Goal: Book appointment/travel/reservation

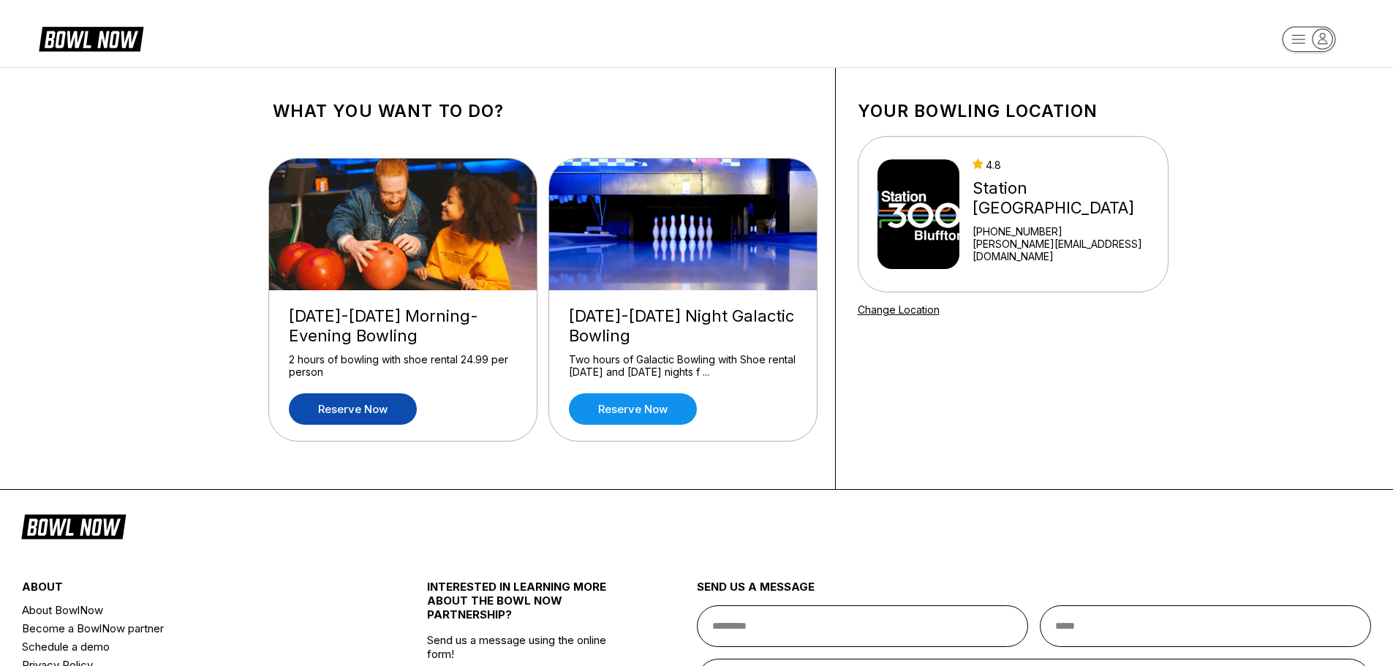
click at [366, 410] on link "Reserve now" at bounding box center [353, 408] width 128 height 31
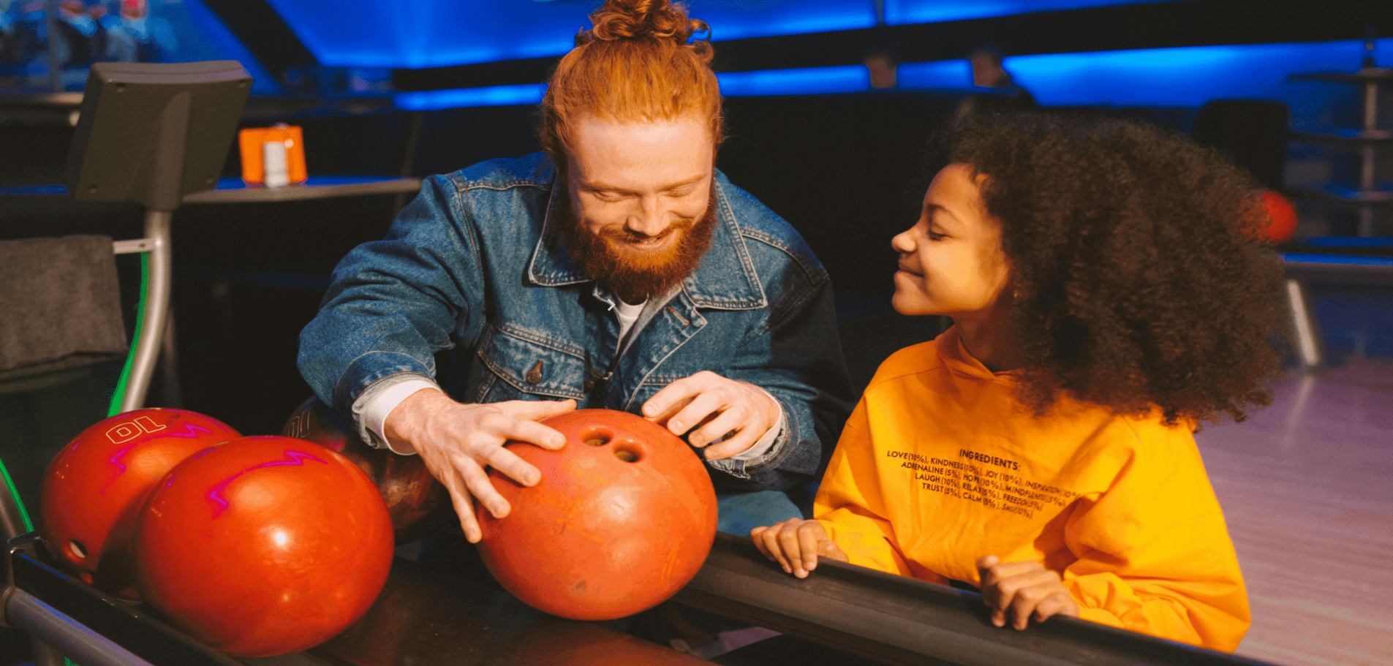
click at [382, 208] on icon at bounding box center [386, 204] width 8 height 8
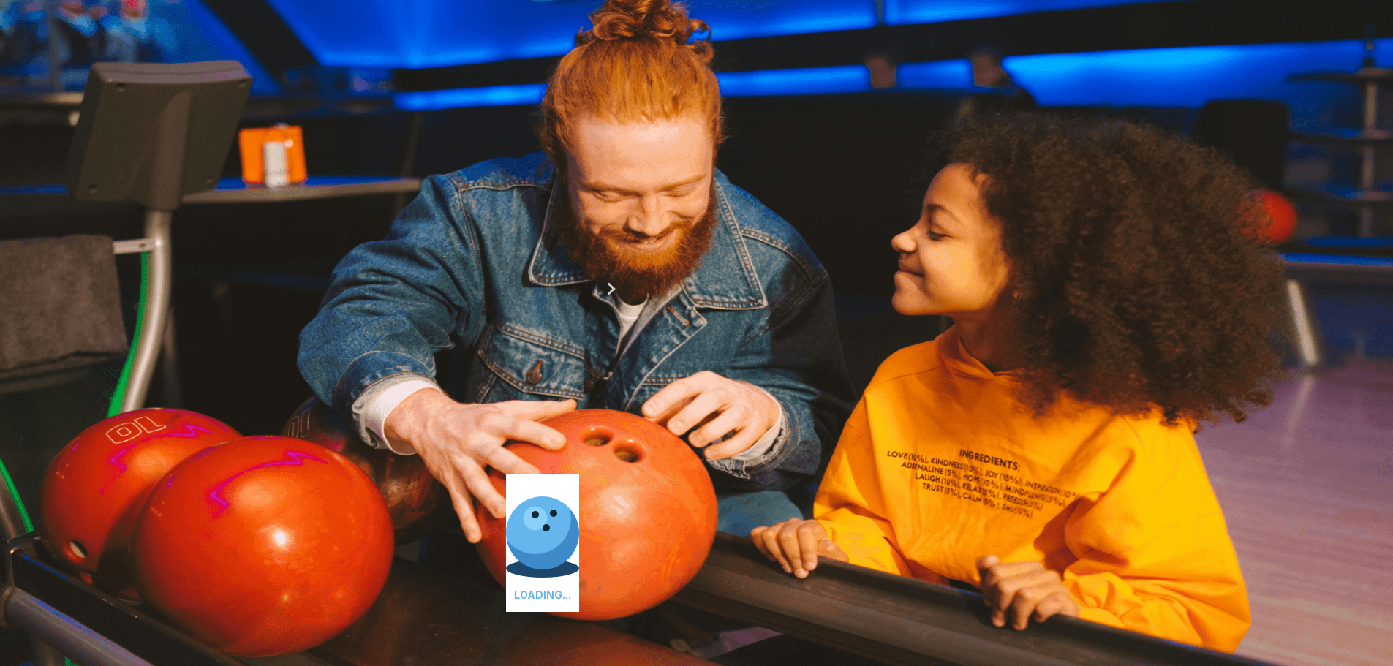
click at [402, 192] on icon at bounding box center [406, 188] width 8 height 8
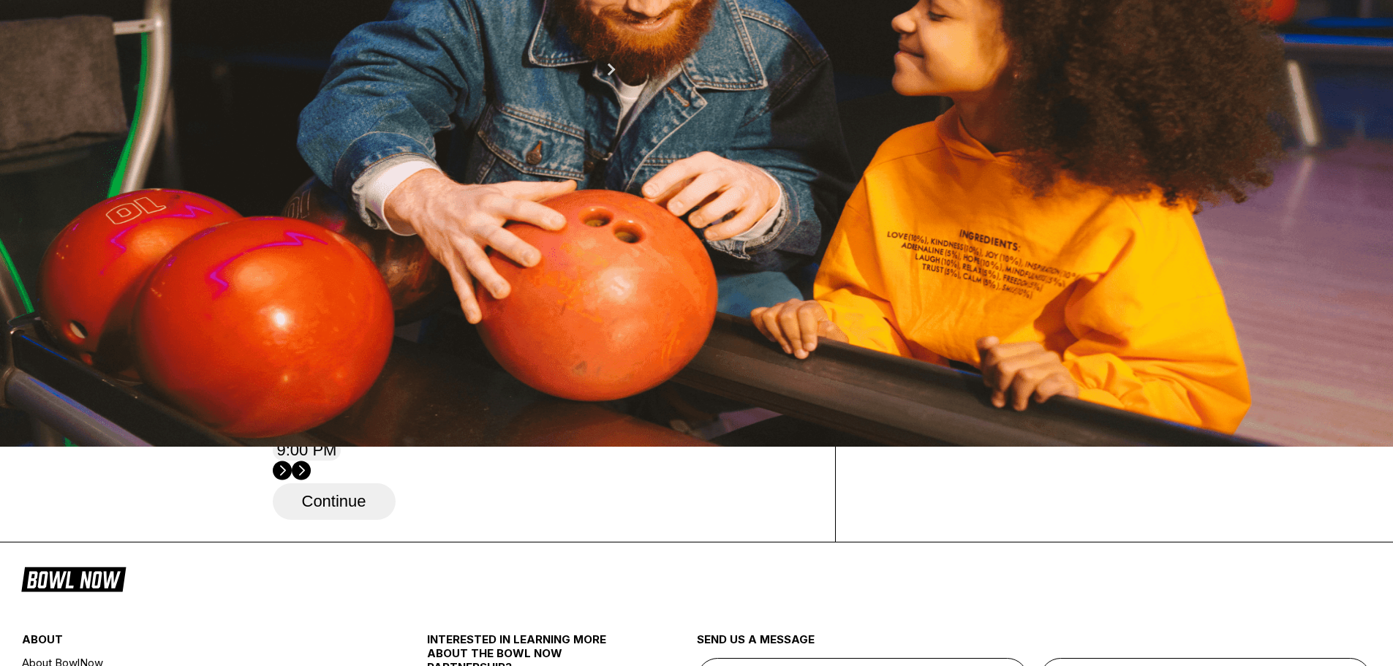
scroll to position [146, 0]
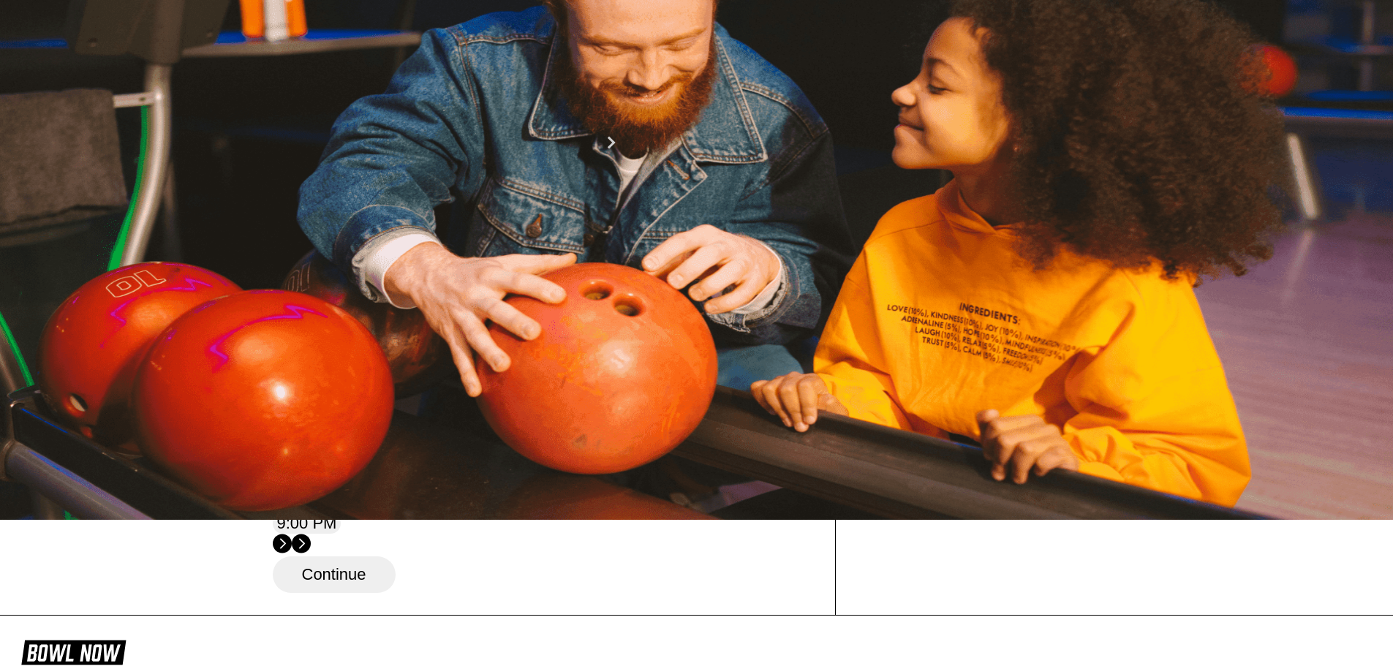
click at [442, 222] on div "11" at bounding box center [432, 213] width 20 height 20
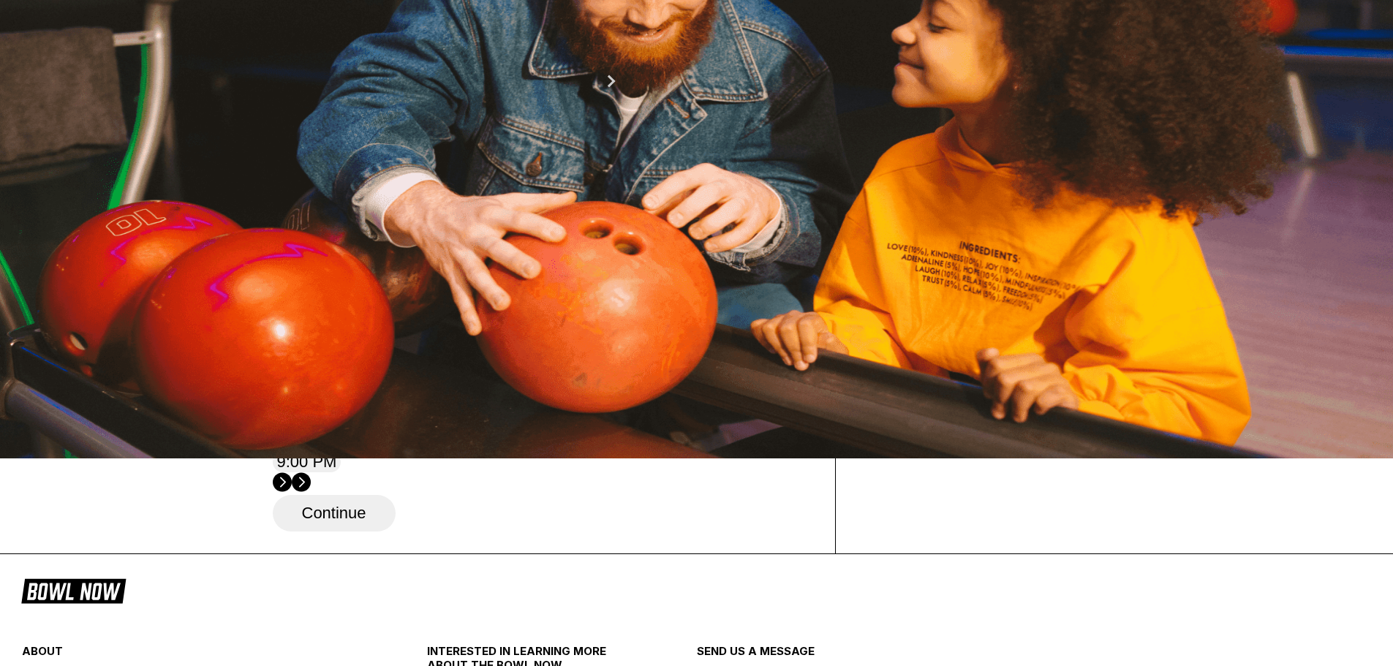
scroll to position [0, 0]
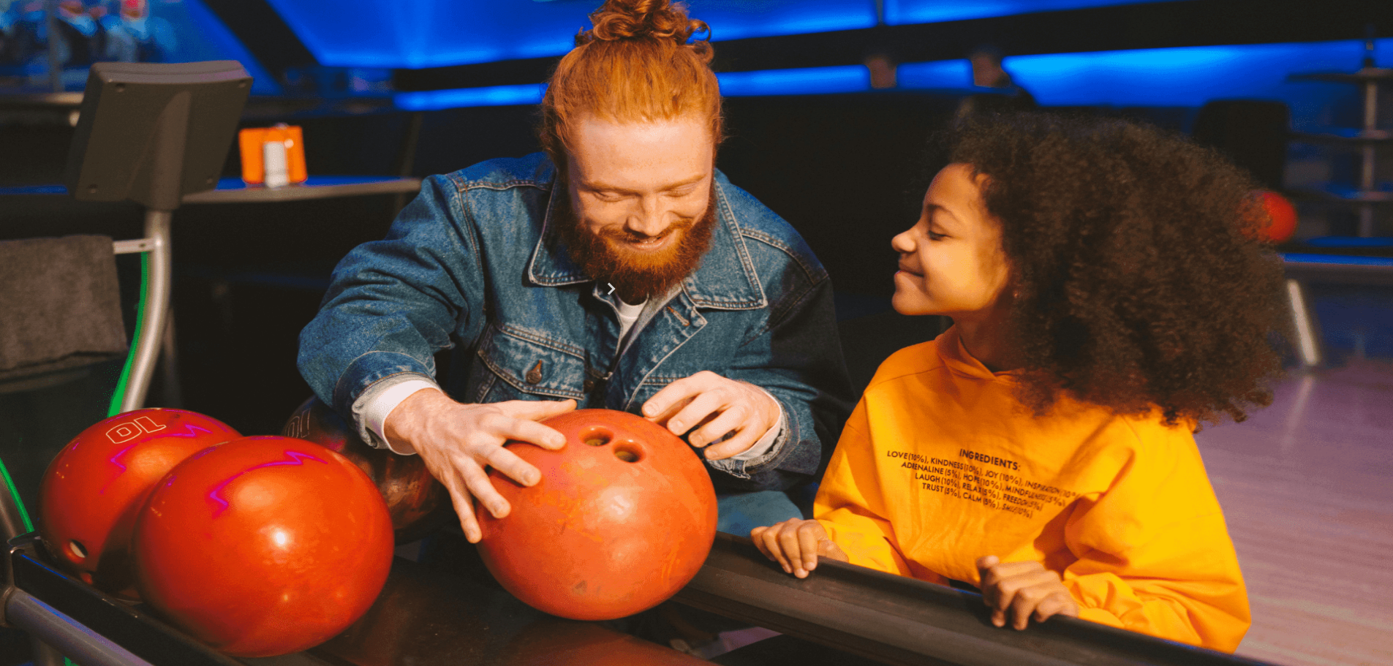
click at [288, 196] on button at bounding box center [283, 188] width 20 height 15
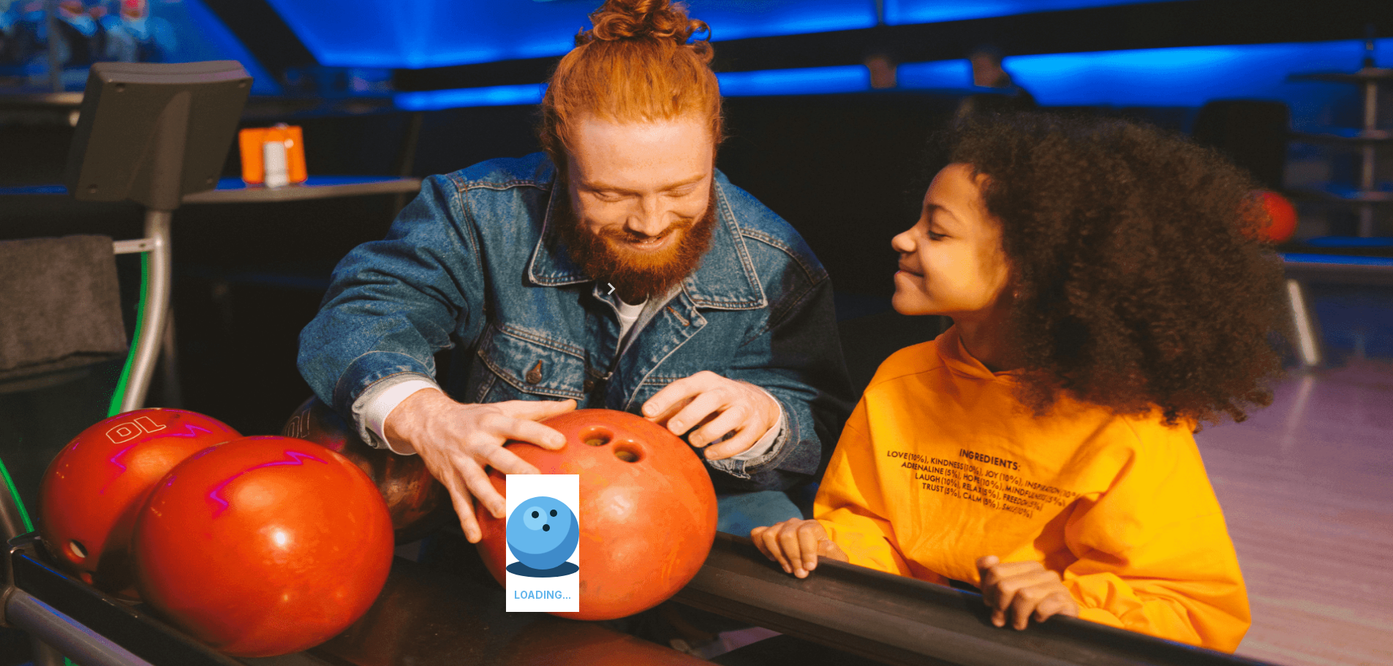
click at [288, 196] on button at bounding box center [283, 188] width 20 height 15
type input "*"
